Goal: Information Seeking & Learning: Learn about a topic

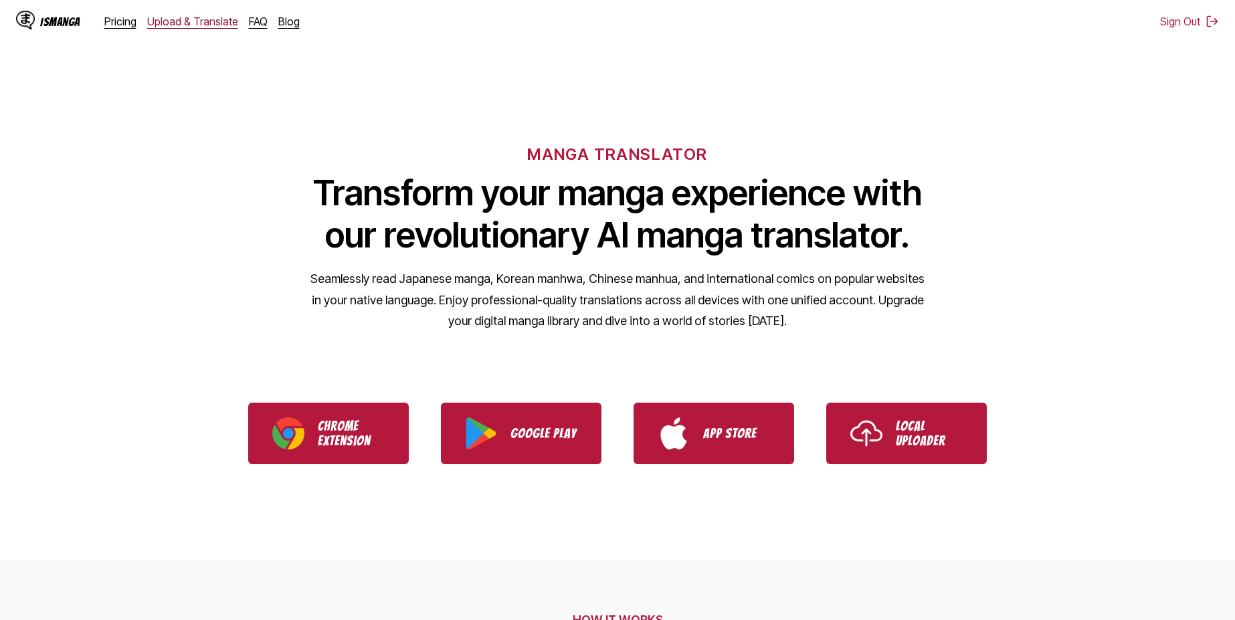
click at [150, 21] on link "Upload & Translate" at bounding box center [192, 21] width 91 height 13
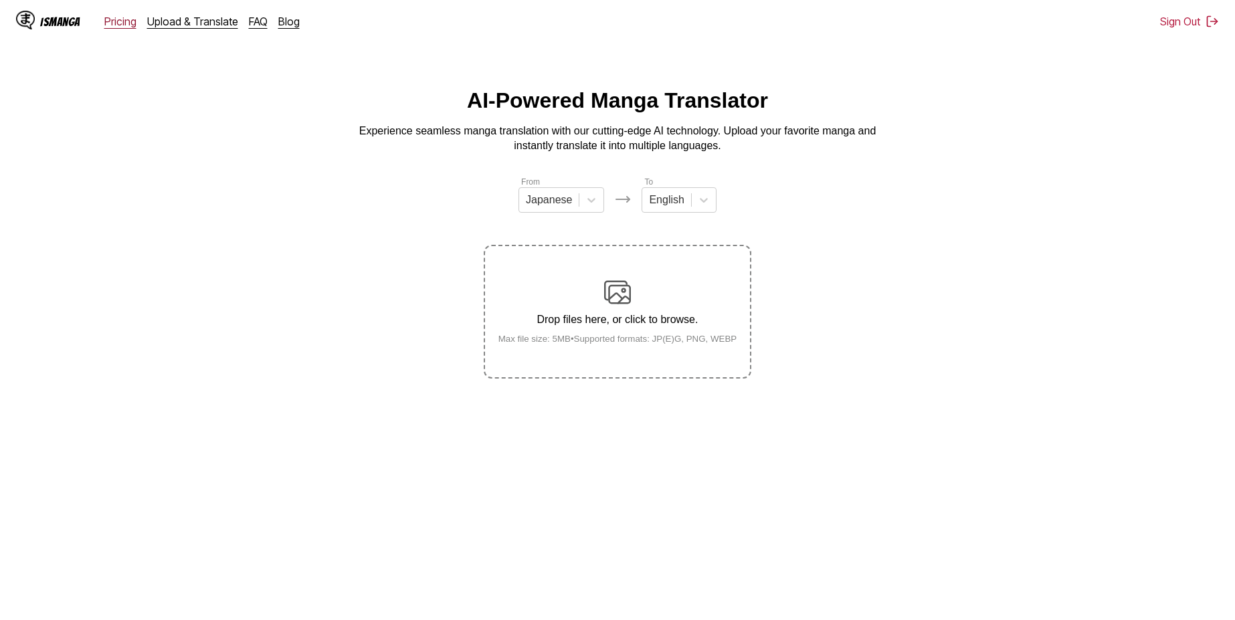
click at [106, 23] on link "Pricing" at bounding box center [120, 21] width 32 height 13
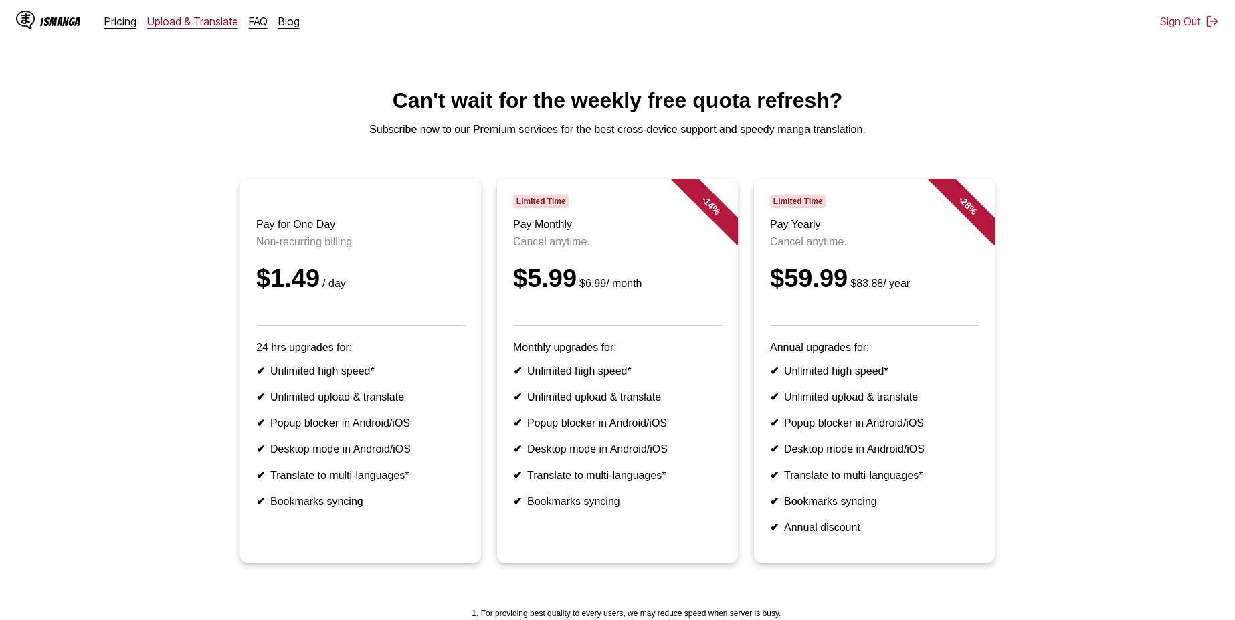
click at [213, 27] on link "Upload & Translate" at bounding box center [192, 21] width 91 height 13
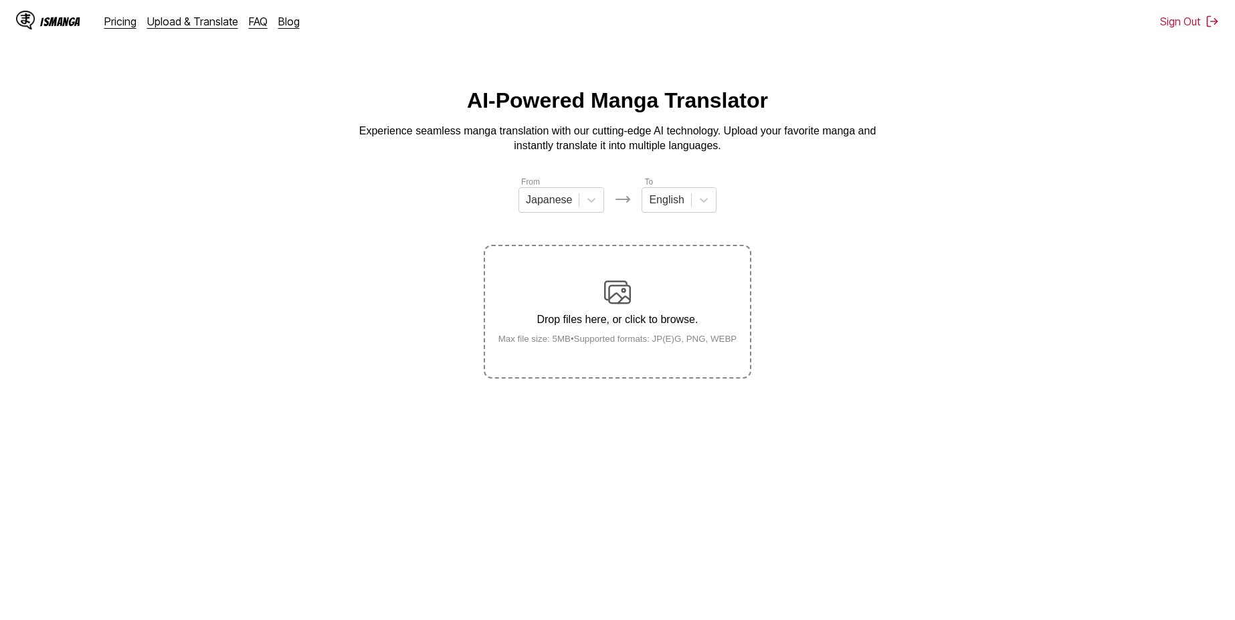
click at [240, 18] on div "Pricing Upload & Translate FAQ Blog" at bounding box center [207, 21] width 206 height 13
click at [249, 20] on link "FAQ" at bounding box center [258, 21] width 19 height 13
